Goal: Task Accomplishment & Management: Use online tool/utility

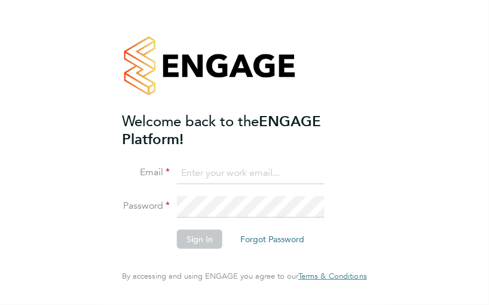
type input "jonathan.woodcock@seddon.co.uk"
click at [205, 241] on button "Sign In" at bounding box center [199, 238] width 45 height 19
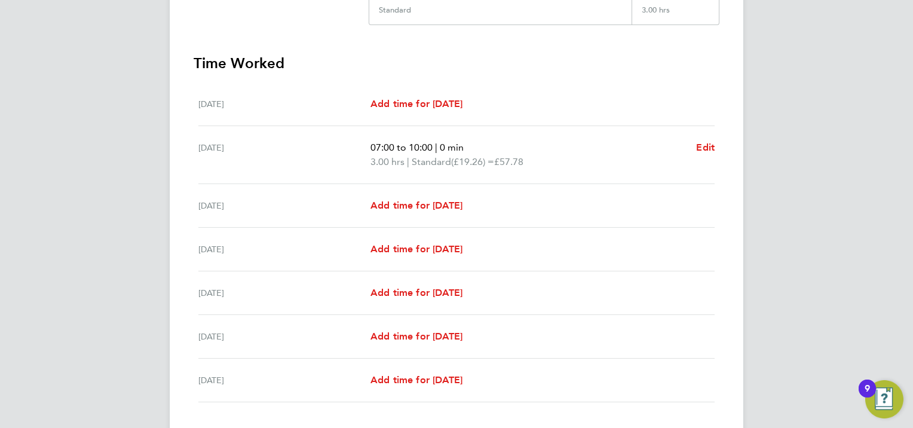
scroll to position [359, 0]
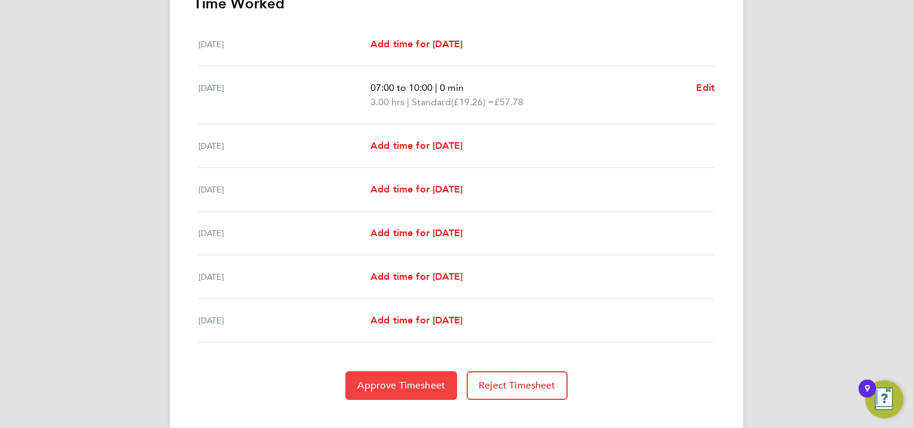
click at [420, 304] on button "Approve Timesheet" at bounding box center [401, 385] width 112 height 29
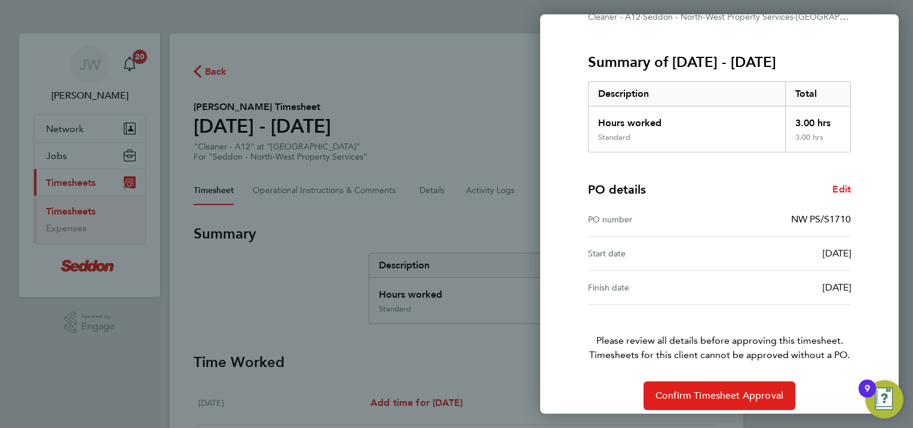
scroll to position [143, 0]
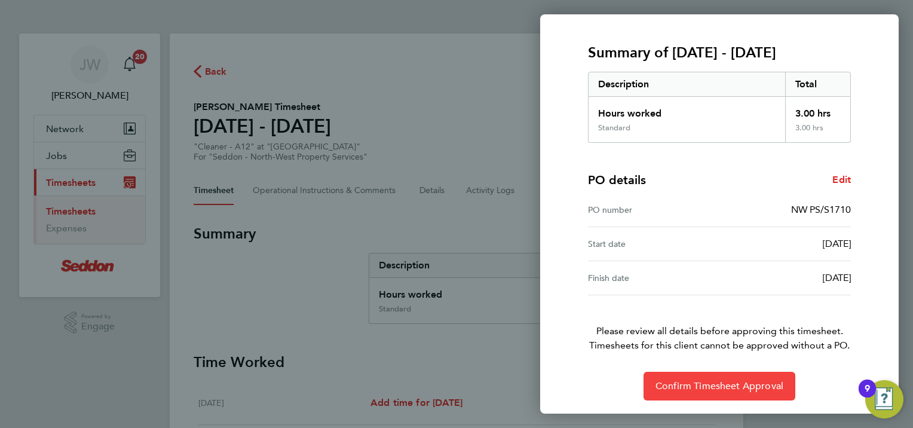
click at [488, 304] on button "Confirm Timesheet Approval" at bounding box center [720, 386] width 152 height 29
